Goal: Task Accomplishment & Management: Manage account settings

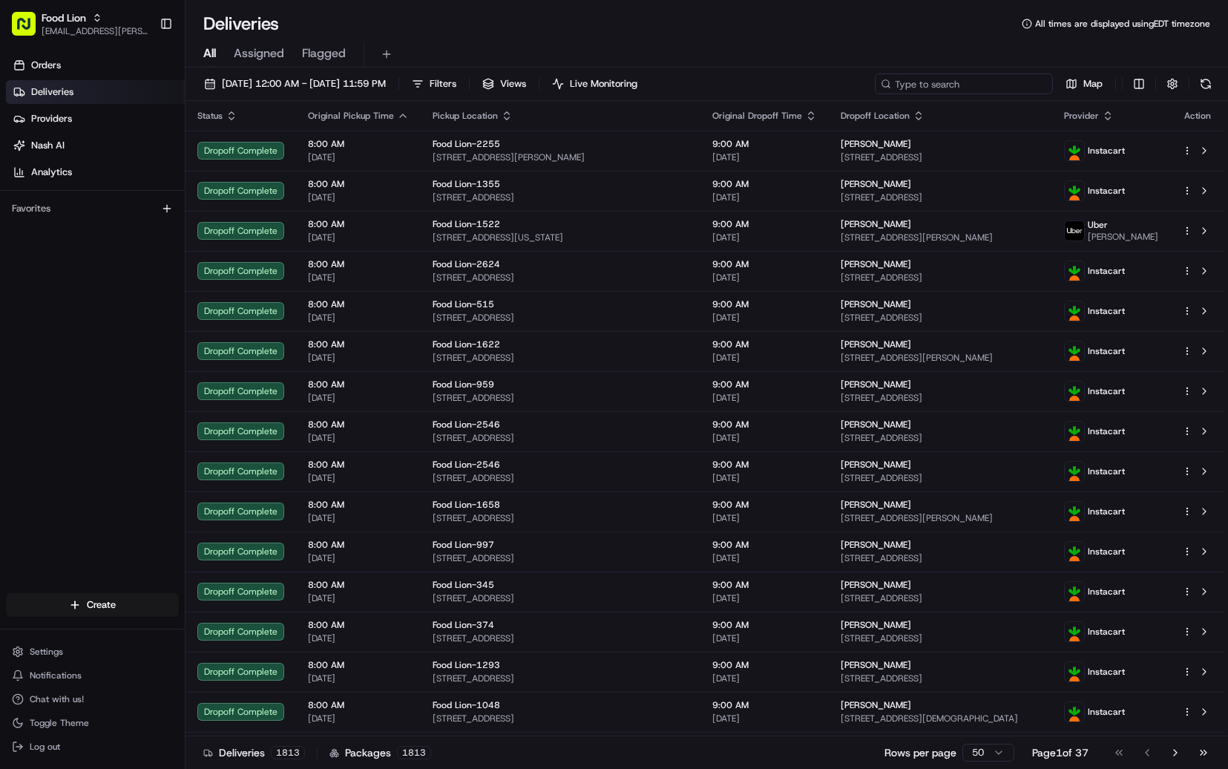
click at [1014, 85] on input at bounding box center [964, 83] width 178 height 21
paste input "[EMAIL_ADDRESS][DOMAIN_NAME]"
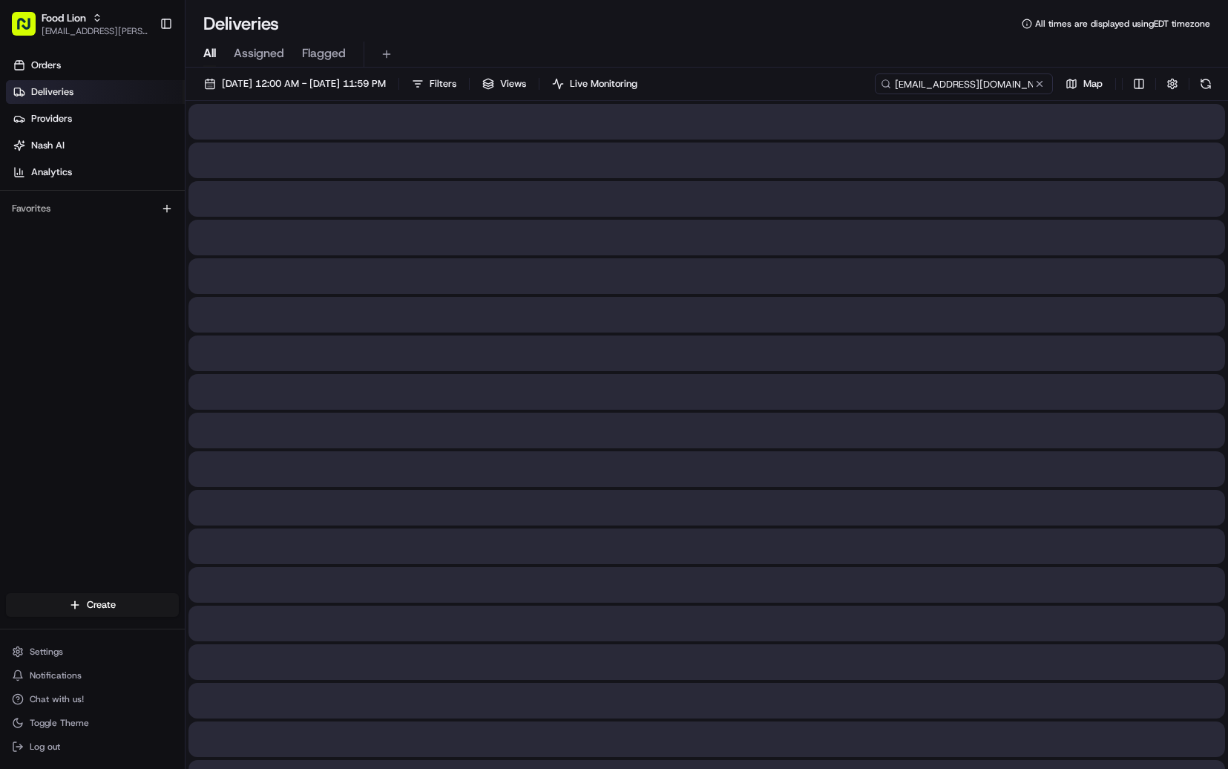
type input "[EMAIL_ADDRESS][DOMAIN_NAME]"
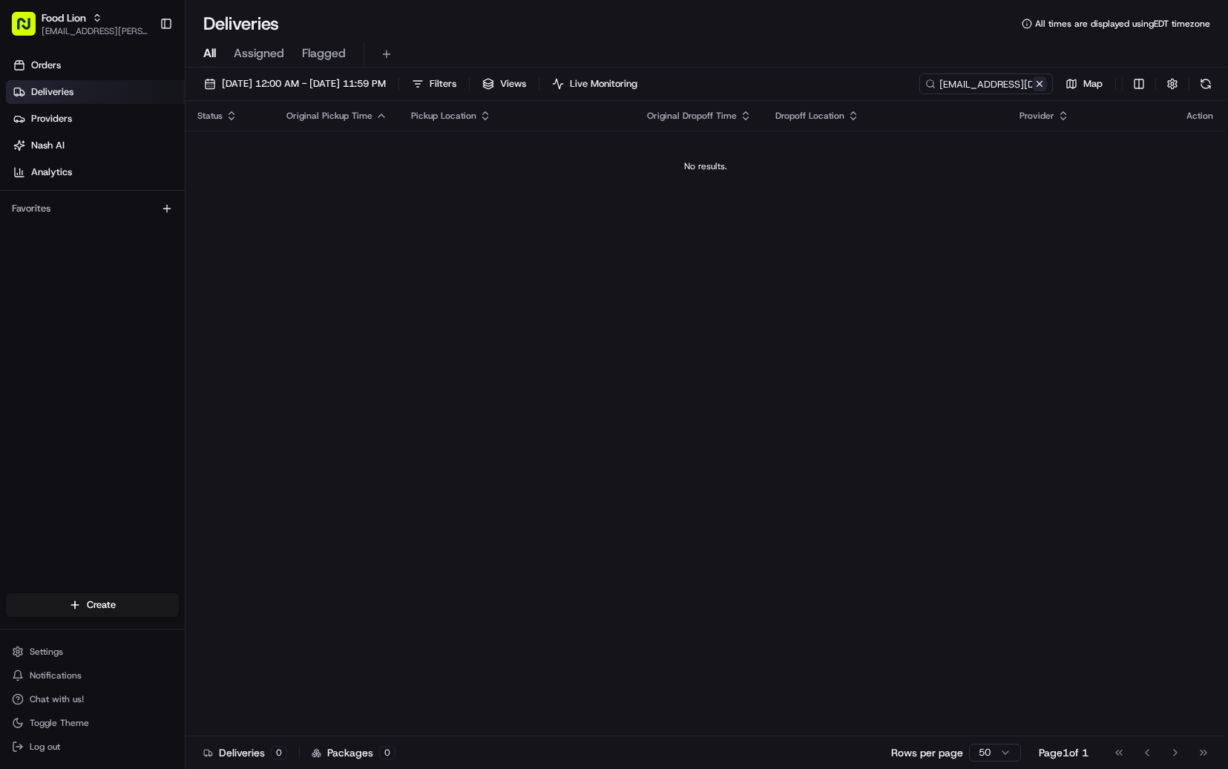
click at [1039, 90] on button at bounding box center [1039, 83] width 15 height 15
